Goal: Communication & Community: Answer question/provide support

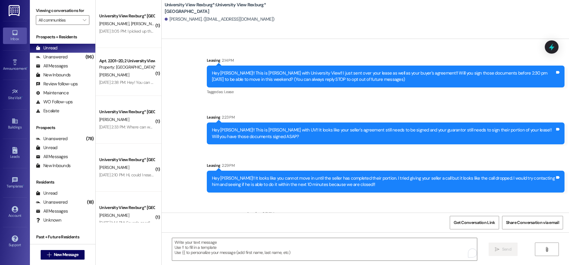
scroll to position [26, 0]
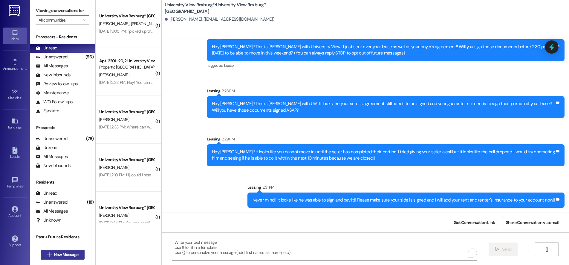
click at [62, 254] on span "New Message" at bounding box center [66, 254] width 25 height 6
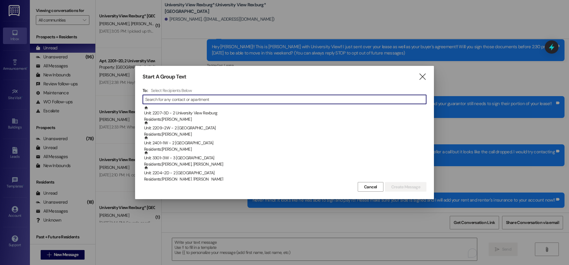
click at [162, 101] on input at bounding box center [285, 99] width 281 height 8
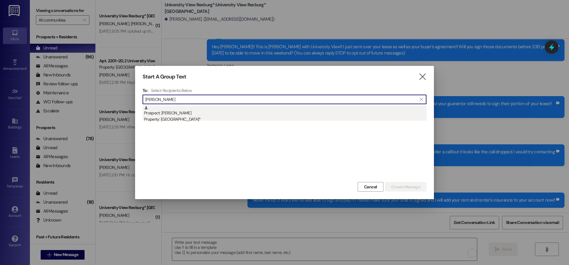
type input "[PERSON_NAME]"
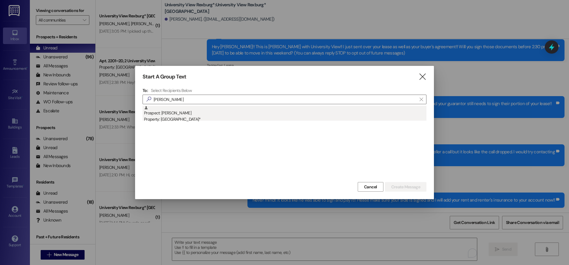
click at [179, 116] on div "Property: [GEOGRAPHIC_DATA]*" at bounding box center [285, 119] width 282 height 6
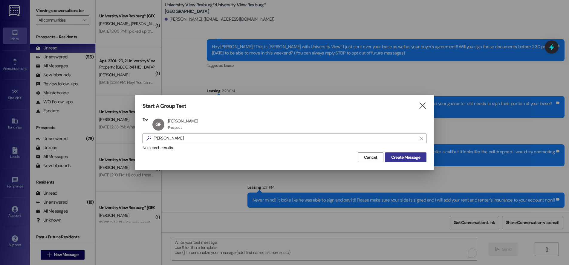
click at [401, 156] on span "Create Message" at bounding box center [405, 157] width 29 height 6
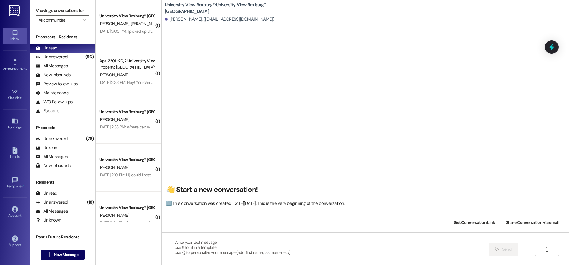
scroll to position [0, 0]
click at [281, 250] on textarea at bounding box center [324, 249] width 305 height 22
click at [77, 252] on span "New Message" at bounding box center [66, 254] width 27 height 6
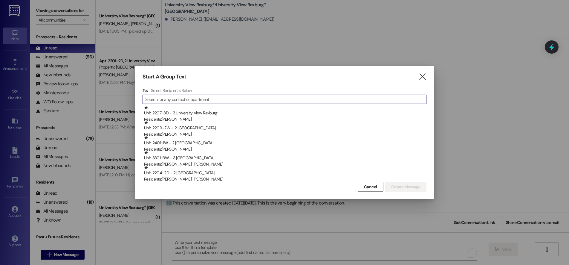
click at [168, 100] on input at bounding box center [285, 99] width 281 height 8
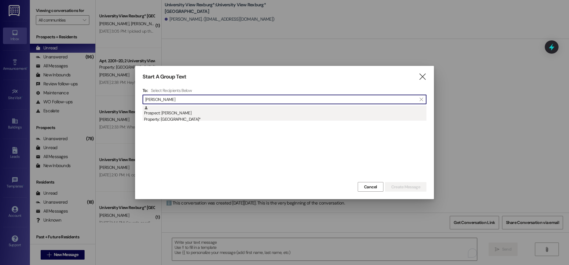
type input "[PERSON_NAME]"
click at [196, 119] on div "Property: [GEOGRAPHIC_DATA]*" at bounding box center [285, 119] width 282 height 6
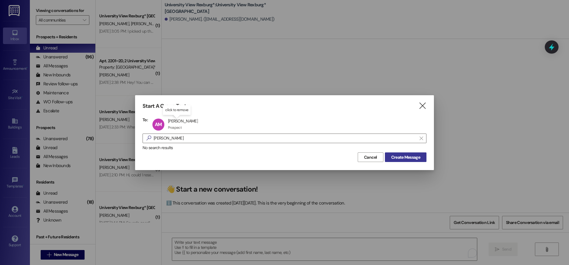
click at [394, 156] on span "Create Message" at bounding box center [405, 157] width 29 height 6
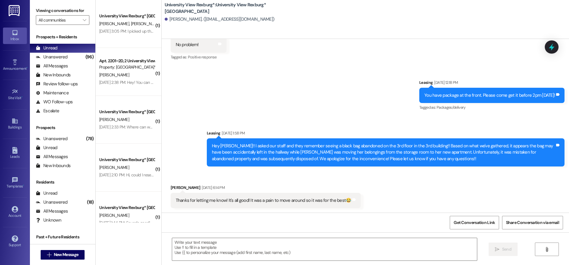
scroll to position [593, 0]
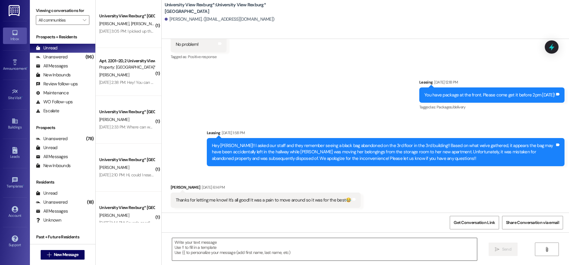
click at [229, 255] on textarea at bounding box center [324, 249] width 305 height 22
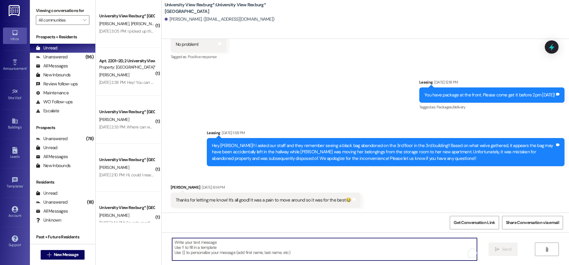
click at [211, 244] on textarea "To enrich screen reader interactions, please activate Accessibility in Grammarl…" at bounding box center [324, 249] width 305 height 22
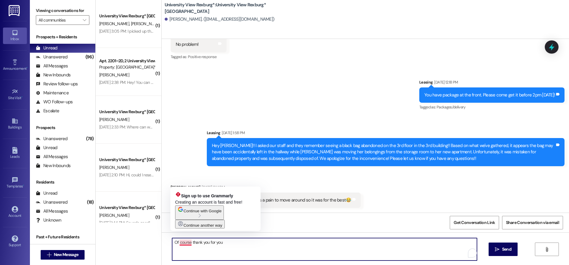
click at [183, 243] on textarea "Of course thank you for you" at bounding box center [324, 249] width 305 height 22
drag, startPoint x: 183, startPoint y: 243, endPoint x: 278, endPoint y: 252, distance: 95.2
click at [278, 252] on textarea "Of course thank you for you" at bounding box center [324, 249] width 305 height 22
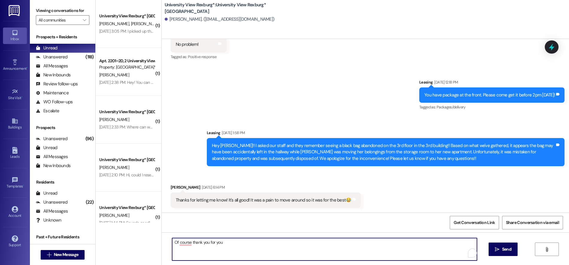
click at [239, 242] on textarea "Of course thank you for you" at bounding box center [324, 249] width 305 height 22
click at [237, 242] on textarea "Of course thank you for you for being ao underst" at bounding box center [324, 249] width 305 height 22
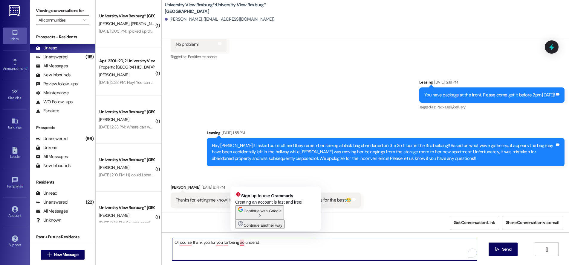
click at [238, 245] on textarea "Of course thank you for you for being ao underst" at bounding box center [324, 249] width 305 height 22
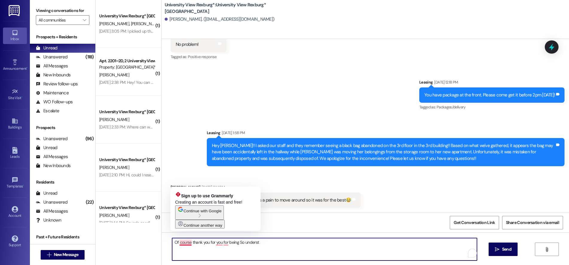
click at [187, 244] on textarea "Of course thank you for you for being So underst" at bounding box center [324, 249] width 305 height 22
click at [190, 243] on textarea "Of course! thank you for you for being So underst" at bounding box center [324, 249] width 305 height 22
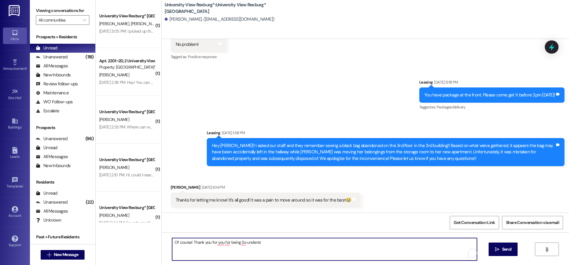
click at [202, 244] on textarea "Of course! Thank you for you for being So underst" at bounding box center [324, 249] width 305 height 22
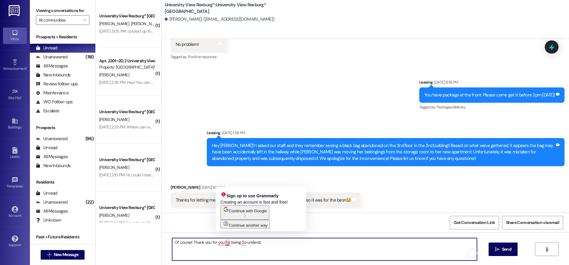
click at [221, 242] on textarea "Of course! Thank you for you for being So underst" at bounding box center [324, 249] width 305 height 22
click at [227, 241] on textarea "Of course! Thank you for being So underst" at bounding box center [324, 249] width 305 height 22
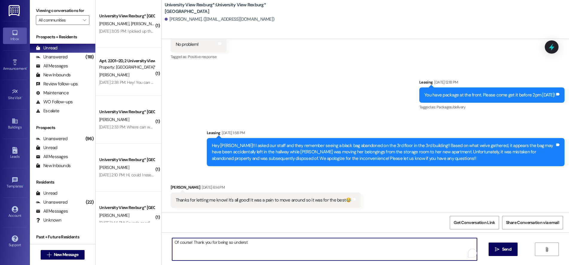
click at [256, 247] on textarea "Of course! Thank you for being so underst" at bounding box center [324, 249] width 305 height 22
click at [288, 242] on textarea "Of course! Thank you for being so understanding, we apologize again about" at bounding box center [324, 249] width 305 height 22
click at [289, 244] on textarea "Of course! Thank you for being so understanding, we apologize about" at bounding box center [324, 249] width 305 height 22
type textarea "Of course! Thank you for being so understanding, we apologize about that again!!"
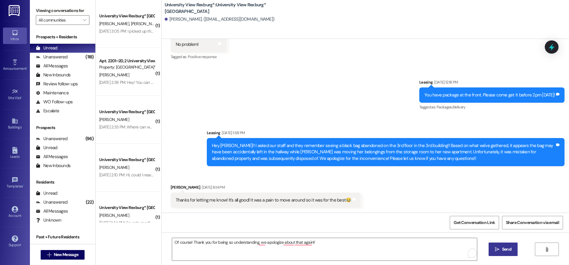
click at [503, 249] on span "Send" at bounding box center [506, 249] width 9 height 6
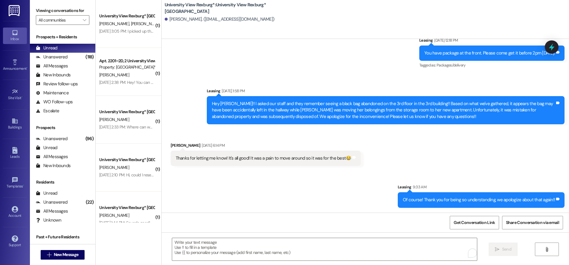
scroll to position [635, 0]
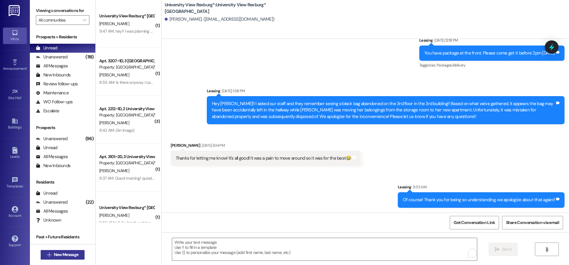
click at [69, 255] on span "New Message" at bounding box center [66, 254] width 25 height 6
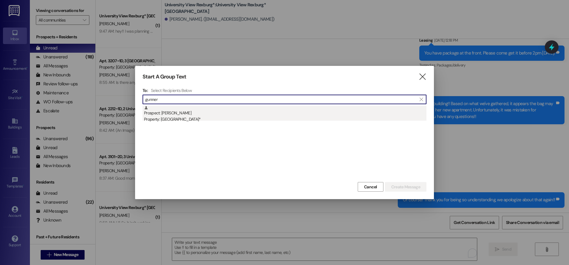
type input "gunner"
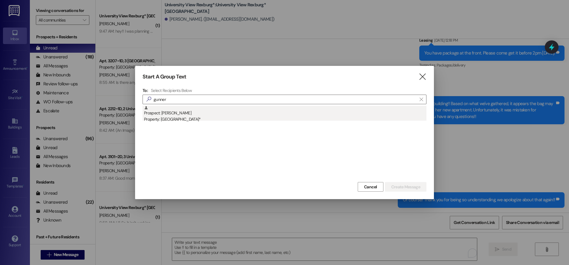
click at [195, 119] on div "Property: [GEOGRAPHIC_DATA]*" at bounding box center [285, 119] width 282 height 6
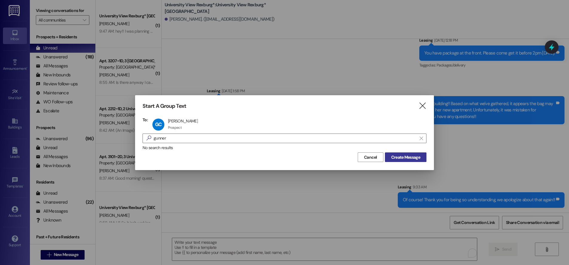
click at [407, 156] on span "Create Message" at bounding box center [405, 157] width 29 height 6
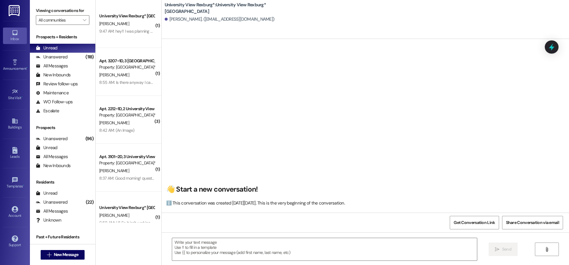
scroll to position [0, 0]
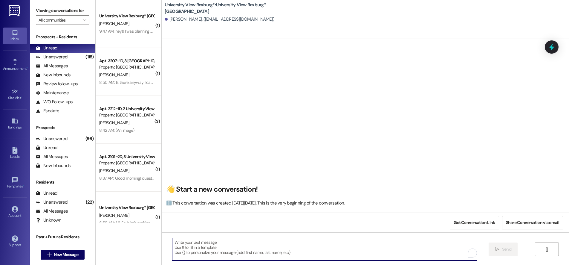
click at [235, 247] on textarea "To enrich screen reader interactions, please activate Accessibility in Grammarl…" at bounding box center [324, 249] width 305 height 22
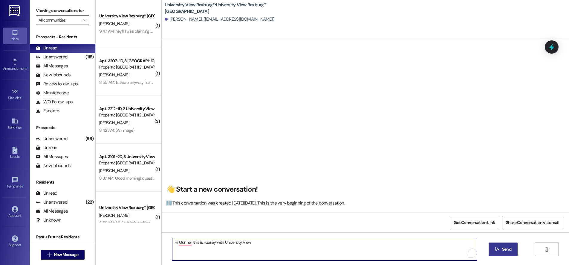
click at [204, 242] on textarea "Hi Gunner this is Hzailey with University View" at bounding box center [324, 249] width 305 height 22
click at [246, 242] on textarea "Hi Gunner this is Hailey with University View" at bounding box center [324, 249] width 305 height 22
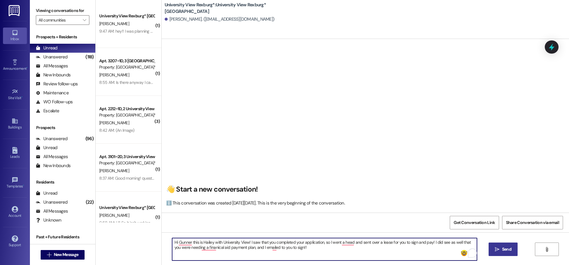
click at [377, 242] on textarea "Hi Gunner this is Hailey with University View! I saw that you completed your ap…" at bounding box center [324, 249] width 305 height 22
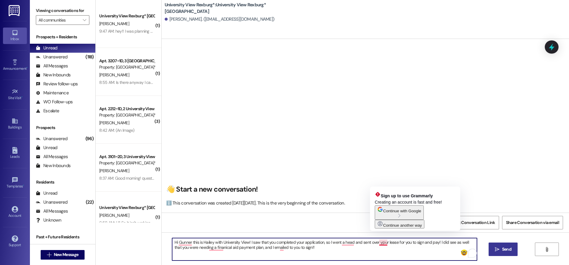
click at [379, 242] on textarea "Hi Gunner this is Hailey with University View! I saw that you completed your ap…" at bounding box center [324, 249] width 305 height 22
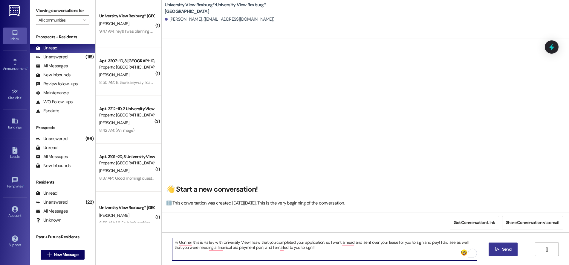
click at [435, 242] on textarea "Hi Gunner this is Hailey with University View! I saw that you completed your ap…" at bounding box center [324, 249] width 305 height 22
click at [190, 248] on textarea "Hi Gunner this is Hailey with University View! I saw that you completed your ap…" at bounding box center [324, 249] width 305 height 22
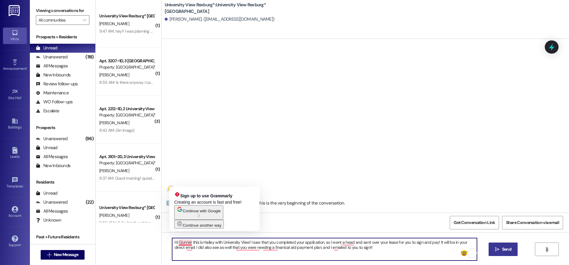
click at [188, 242] on textarea "Hi Gunner this is Hailey with University View! I saw that you completed your ap…" at bounding box center [324, 249] width 305 height 22
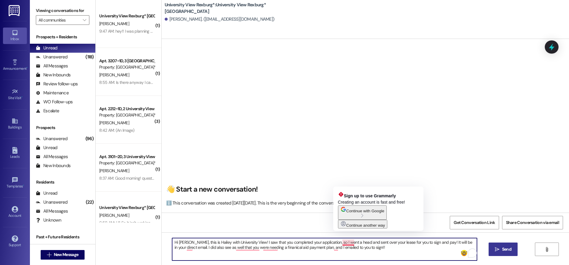
click at [342, 243] on textarea "Hi [PERSON_NAME], this is Hailey with University View! I saw that you completed…" at bounding box center [324, 249] width 305 height 22
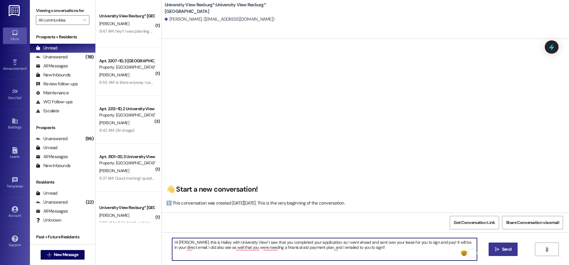
click at [180, 248] on textarea "Hi [PERSON_NAME], this is Hailey with University View! I saw that you completed…" at bounding box center [324, 249] width 305 height 22
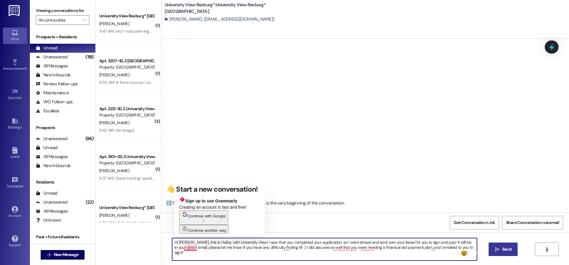
drag, startPoint x: 180, startPoint y: 250, endPoint x: 189, endPoint y: 260, distance: 14.0
click at [181, 250] on textarea "Hi [PERSON_NAME], this is Hailey with University View! I saw that you completed…" at bounding box center [324, 249] width 305 height 22
drag, startPoint x: 184, startPoint y: 247, endPoint x: 184, endPoint y: 251, distance: 3.3
click at [184, 248] on textarea "Hi [PERSON_NAME], this is Hailey with University View! I saw that you completed…" at bounding box center [324, 249] width 305 height 22
click at [180, 247] on textarea "Hi [PERSON_NAME], this is Hailey with University View! I saw that you completed…" at bounding box center [324, 249] width 305 height 22
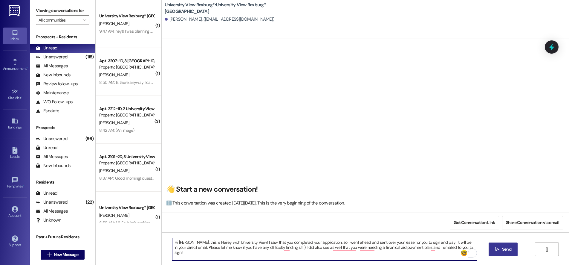
click at [286, 248] on textarea "Hi [PERSON_NAME], this is Hailey with University View! I saw that you completed…" at bounding box center [324, 249] width 305 height 22
click at [286, 249] on textarea "Hi [PERSON_NAME], this is Hailey with University View! I saw that you completed…" at bounding box center [324, 249] width 305 height 22
drag, startPoint x: 450, startPoint y: 247, endPoint x: 458, endPoint y: 264, distance: 18.7
click at [451, 249] on textarea "Hi [PERSON_NAME], this is Hailey with University View! I saw that you completed…" at bounding box center [324, 249] width 305 height 22
drag, startPoint x: 313, startPoint y: 249, endPoint x: 311, endPoint y: 254, distance: 5.4
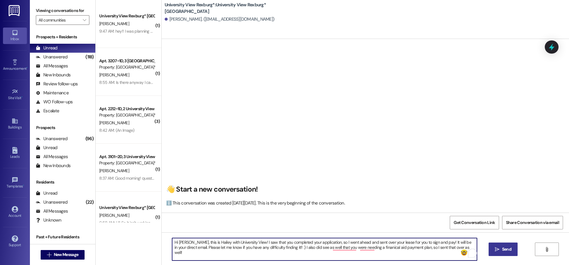
click at [313, 249] on textarea "Hi [PERSON_NAME], this is Hailey with University View! I saw that you completed…" at bounding box center [324, 249] width 305 height 22
click at [436, 248] on textarea "Hi [PERSON_NAME], this is Hailey with University View! I saw that you completed…" at bounding box center [324, 249] width 305 height 22
click at [272, 245] on textarea "Hi [PERSON_NAME], this is Hailey with University View! I saw that you completed…" at bounding box center [324, 249] width 305 height 22
click at [199, 256] on textarea "Hi [PERSON_NAME], this is Hailey with University View! I saw that you completed…" at bounding box center [324, 249] width 305 height 22
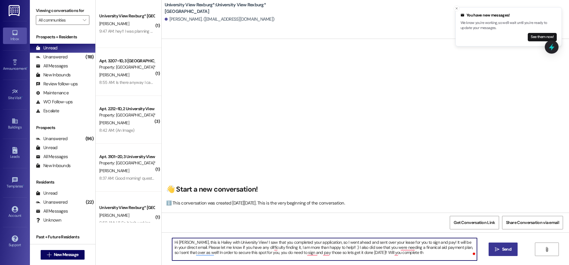
click at [259, 253] on textarea "Hi [PERSON_NAME], this is Hailey with University View! I saw that you completed…" at bounding box center [324, 249] width 305 height 22
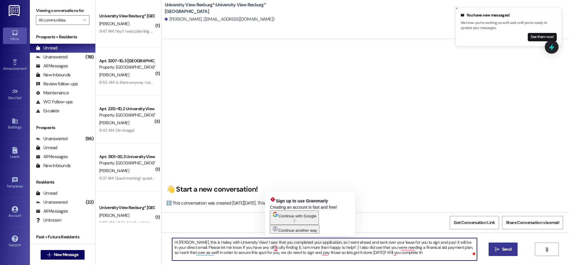
click at [274, 251] on textarea "Hi [PERSON_NAME], this is Hailey with University View! I saw that you completed…" at bounding box center [324, 249] width 305 height 22
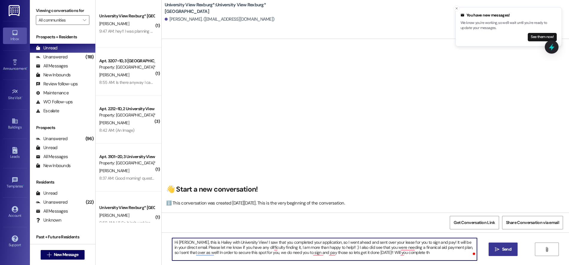
click at [321, 250] on textarea "Hi [PERSON_NAME], this is Hailey with University View! I saw that you completed…" at bounding box center [324, 249] width 305 height 22
click at [330, 252] on textarea "Hi [PERSON_NAME], this is Hailey with University View! I saw that you completed…" at bounding box center [324, 249] width 305 height 22
click at [404, 252] on textarea "Hi [PERSON_NAME], this is Hailey with University View! I saw that you completed…" at bounding box center [324, 249] width 305 height 22
drag, startPoint x: 167, startPoint y: 242, endPoint x: 241, endPoint y: 257, distance: 75.2
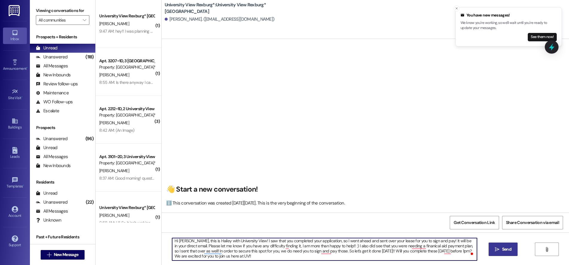
click at [241, 257] on textarea "Hi [PERSON_NAME], this is Hailey with University View! I saw that you completed…" at bounding box center [324, 249] width 305 height 22
type textarea "Hi [PERSON_NAME], this is Hailey with University View! I saw that you completed…"
click at [508, 249] on span "Send" at bounding box center [506, 249] width 9 height 6
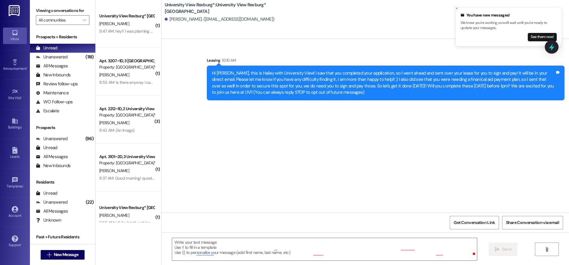
scroll to position [0, 0]
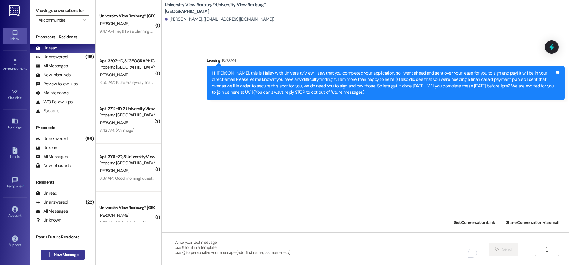
click at [54, 255] on span "New Message" at bounding box center [66, 254] width 25 height 6
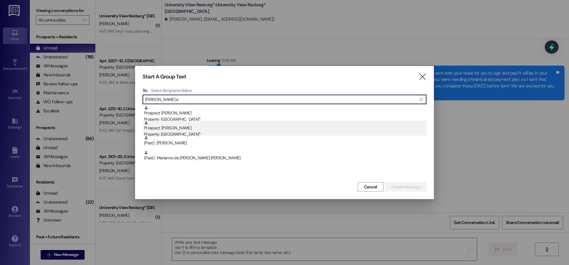
type input "[PERSON_NAME] e"
click at [191, 130] on div "Prospect: [PERSON_NAME] Property: University View Rexburg*" at bounding box center [285, 128] width 282 height 17
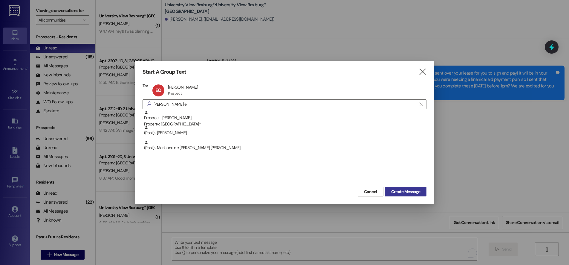
click at [393, 190] on span "Create Message" at bounding box center [405, 191] width 29 height 6
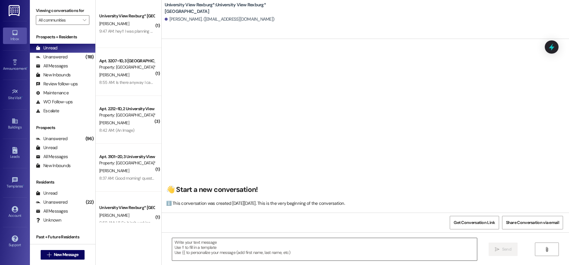
scroll to position [0, 0]
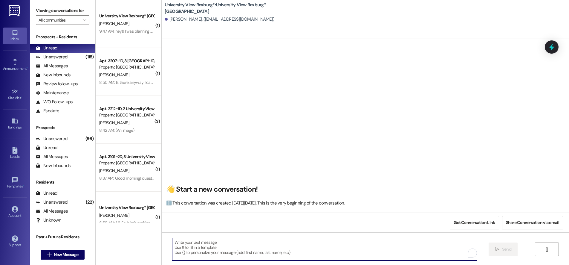
click at [222, 244] on textarea "To enrich screen reader interactions, please activate Accessibility in Grammarl…" at bounding box center [324, 249] width 305 height 22
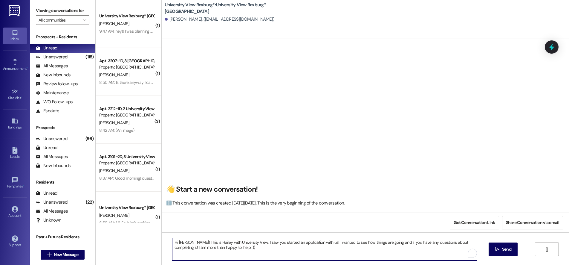
click at [212, 246] on textarea "Hi [PERSON_NAME]! This is Hailey with University View. I saw you started an app…" at bounding box center [324, 249] width 305 height 22
click at [228, 246] on textarea "Hi [PERSON_NAME]! This is Hailey with University View. I saw you started an app…" at bounding box center [324, 249] width 305 height 22
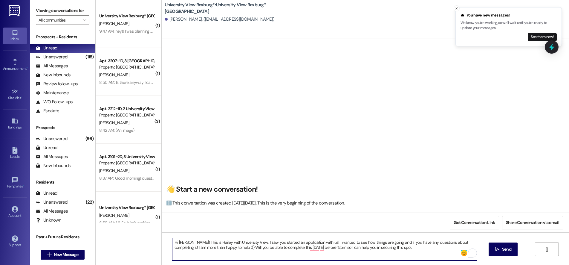
click at [315, 242] on textarea "Hi [PERSON_NAME]! This is Hailey with University View. I saw you started an app…" at bounding box center [324, 249] width 305 height 22
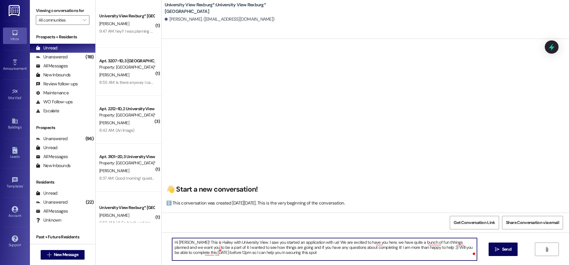
click at [215, 248] on textarea "Hi [PERSON_NAME]! This is Hailey with University View. I saw you started an app…" at bounding box center [324, 249] width 305 height 22
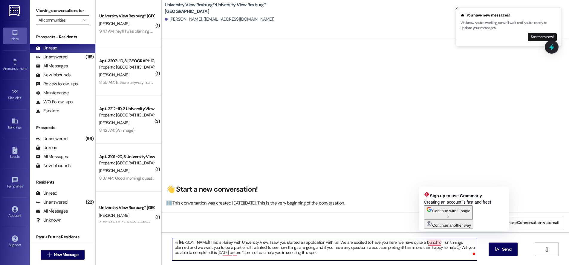
click at [427, 246] on textarea "Hi [PERSON_NAME]! This is Hailey with University View. I saw you started an app…" at bounding box center [324, 249] width 305 height 22
click at [428, 241] on textarea "Hi [PERSON_NAME]! This is Hailey with University View. I saw you started an app…" at bounding box center [324, 249] width 305 height 22
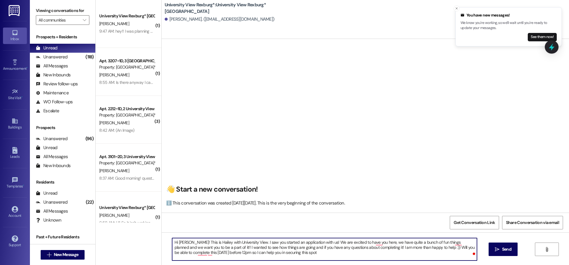
click at [459, 242] on textarea "Hi [PERSON_NAME]! This is Hailey with University View. I saw you started an app…" at bounding box center [324, 249] width 305 height 22
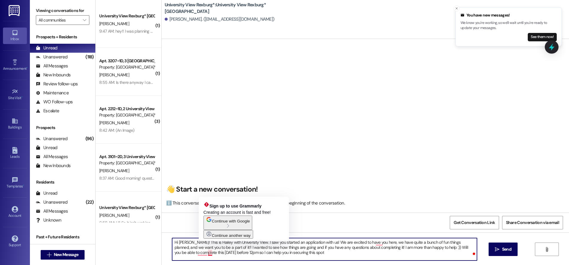
click at [203, 253] on textarea "Hi [PERSON_NAME]! This is Hailey with University View. I saw you started an app…" at bounding box center [324, 249] width 305 height 22
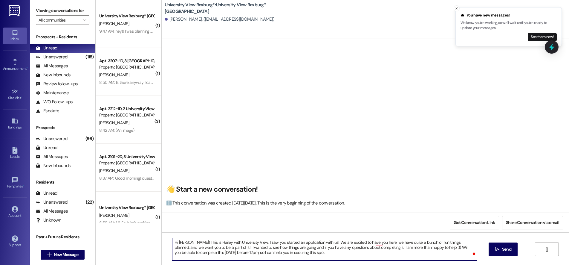
click at [269, 252] on textarea "Hi [PERSON_NAME]! This is Hailey with University View. I saw you started an app…" at bounding box center [324, 249] width 305 height 22
drag, startPoint x: 168, startPoint y: 240, endPoint x: 338, endPoint y: 260, distance: 171.3
click at [352, 263] on div "Hi [PERSON_NAME]! This is Hailey with University View. I saw you started an app…" at bounding box center [365, 254] width 407 height 45
type textarea "Hi [PERSON_NAME]! This is Hailey with University View. I saw you started an app…"
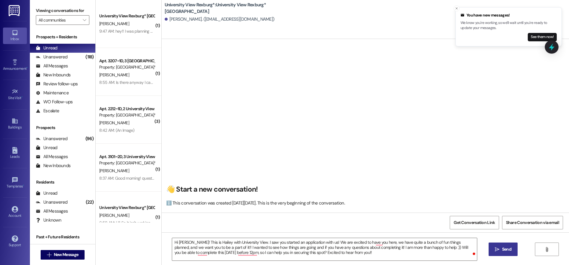
click at [502, 250] on span "Send" at bounding box center [506, 249] width 9 height 6
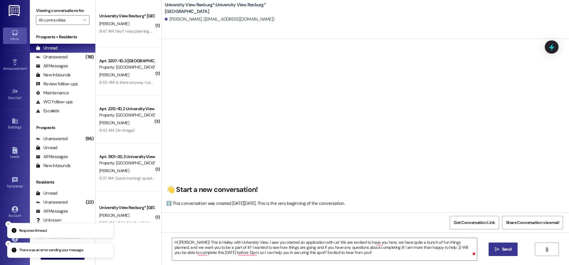
click at [502, 249] on span "Send" at bounding box center [506, 249] width 9 height 6
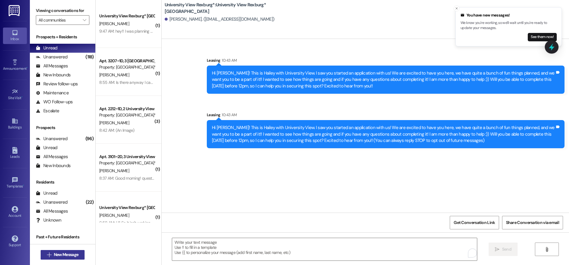
click at [61, 253] on span "New Message" at bounding box center [66, 254] width 25 height 6
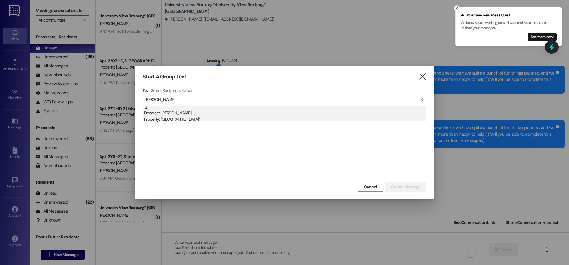
type input "[PERSON_NAME]"
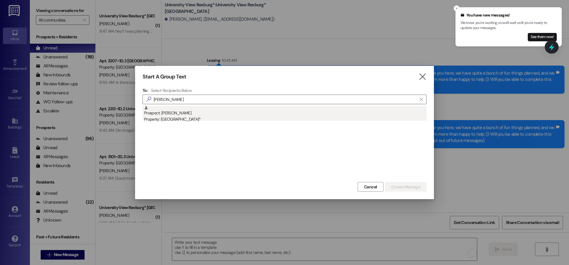
click at [183, 115] on div "Prospect: [PERSON_NAME] Property: University View Rexburg*" at bounding box center [285, 114] width 282 height 17
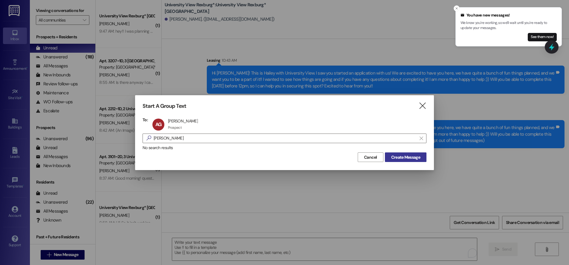
click at [405, 157] on span "Create Message" at bounding box center [405, 157] width 29 height 6
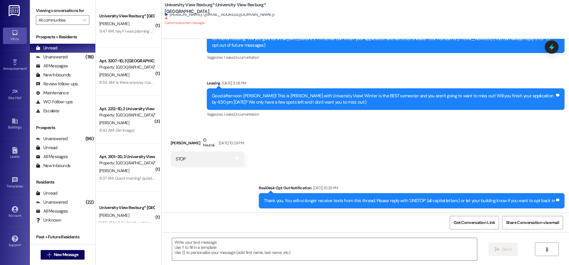
scroll to position [41, 0]
